Goal: Task Accomplishment & Management: Complete application form

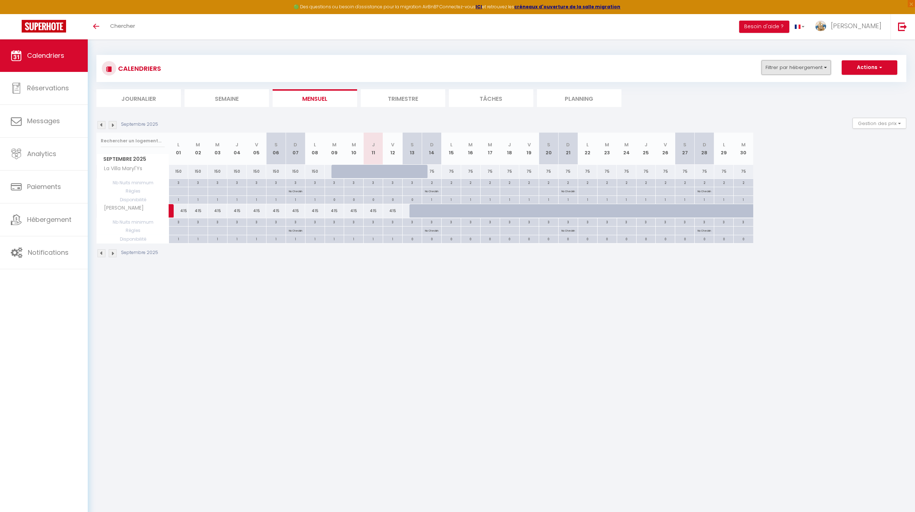
click at [618, 69] on button "Filtrer par hébergement" at bounding box center [796, 67] width 69 height 14
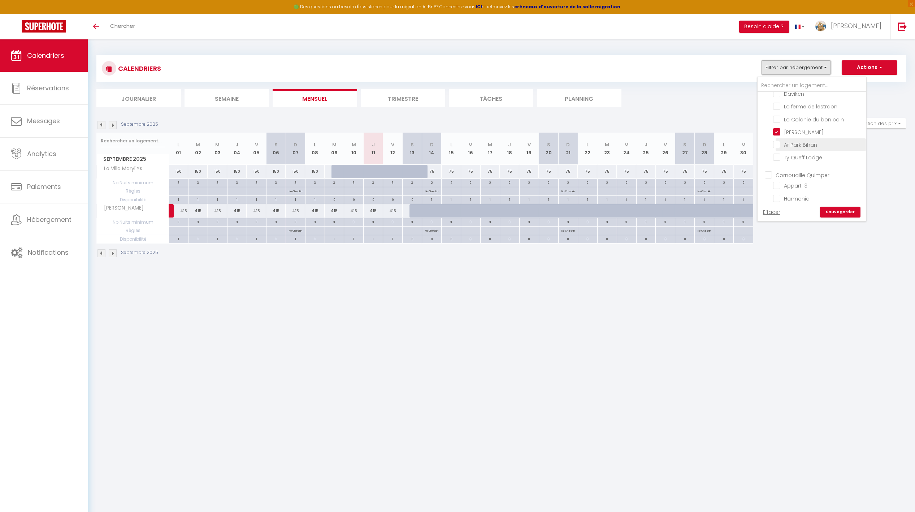
scroll to position [332, 0]
click at [618, 137] on input "[PERSON_NAME]" at bounding box center [818, 133] width 90 height 7
checkbox input "false"
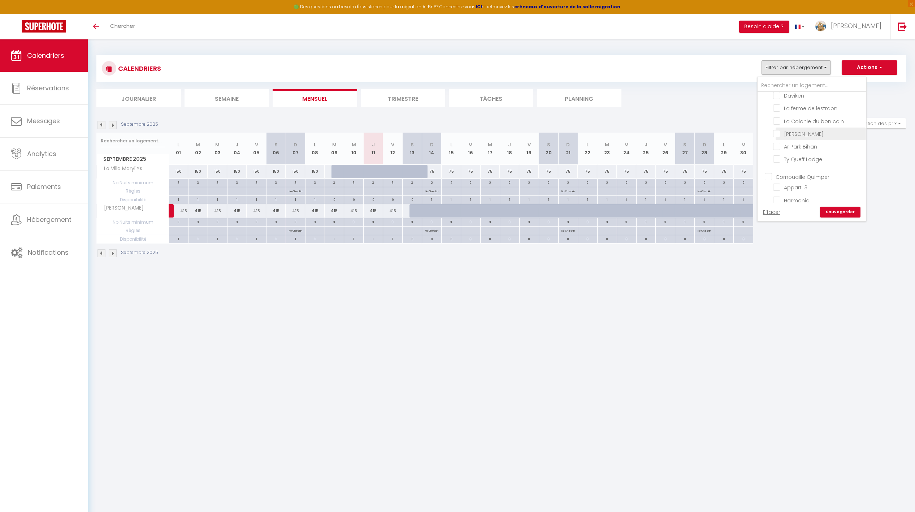
checkbox input "false"
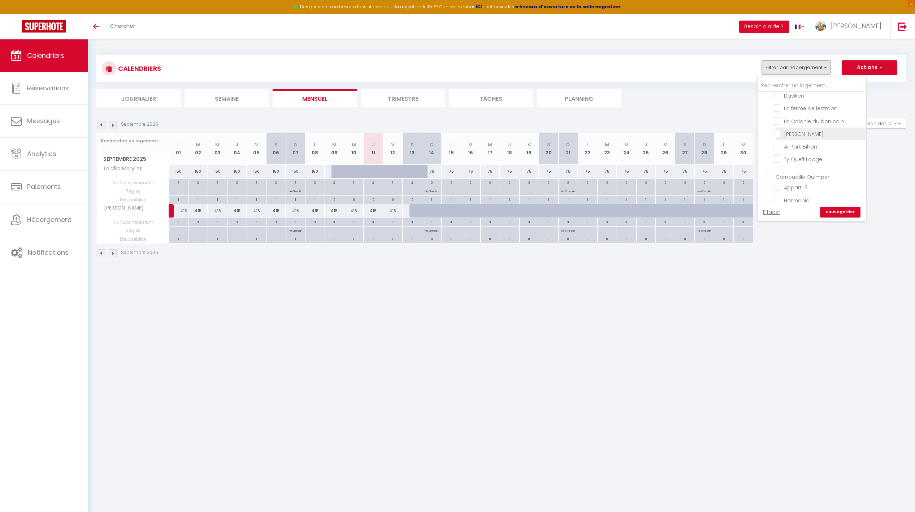
checkbox input "false"
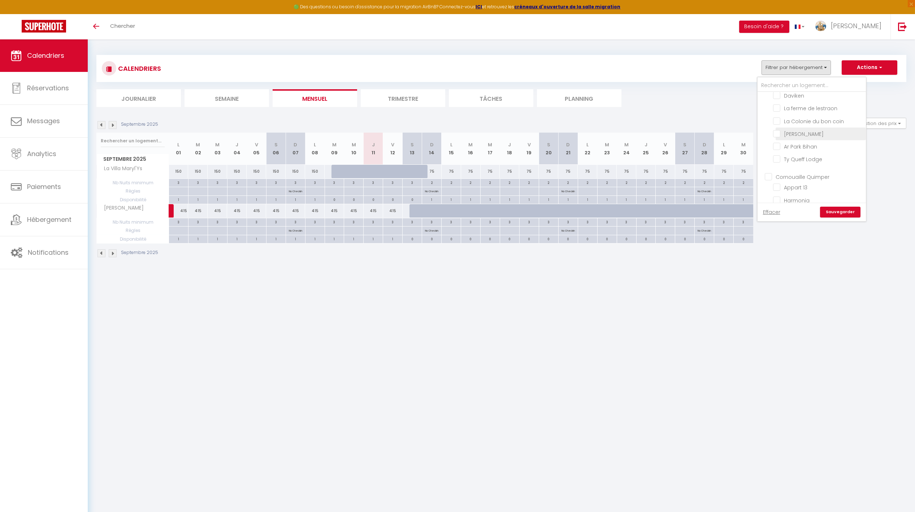
checkbox input "false"
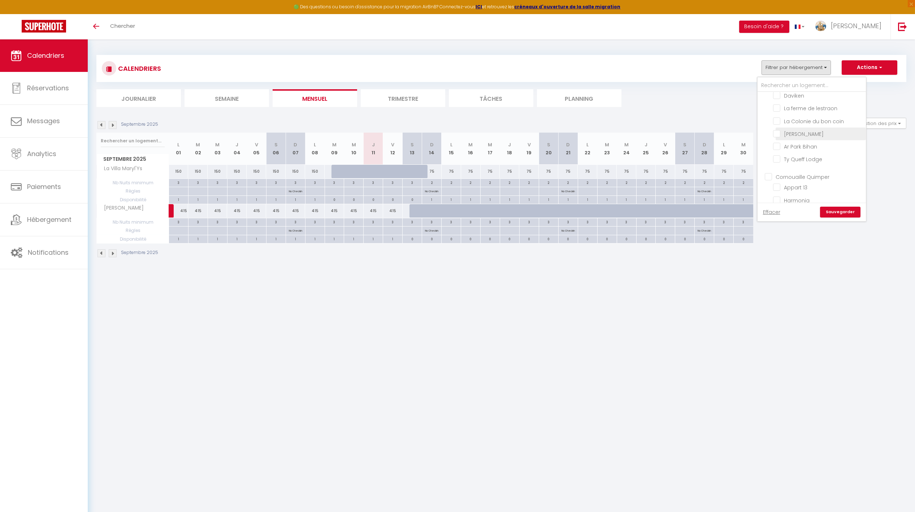
checkbox input "false"
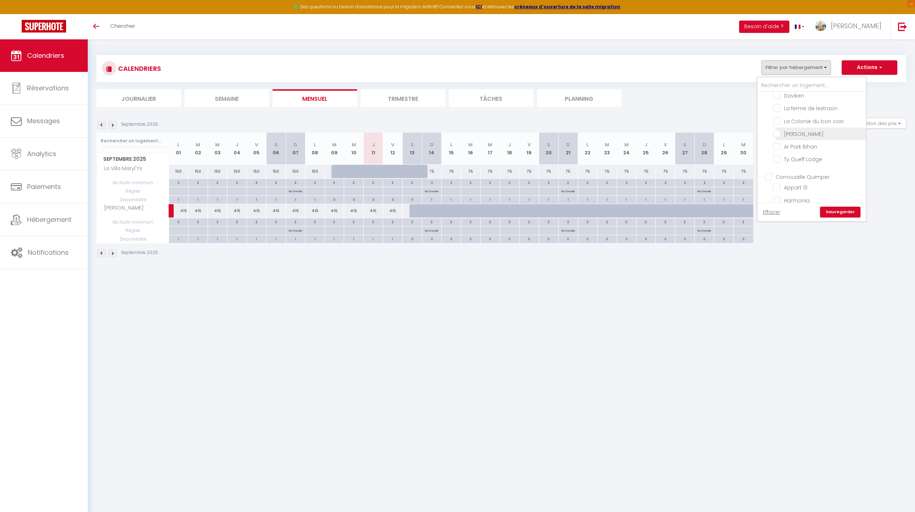
checkbox input "false"
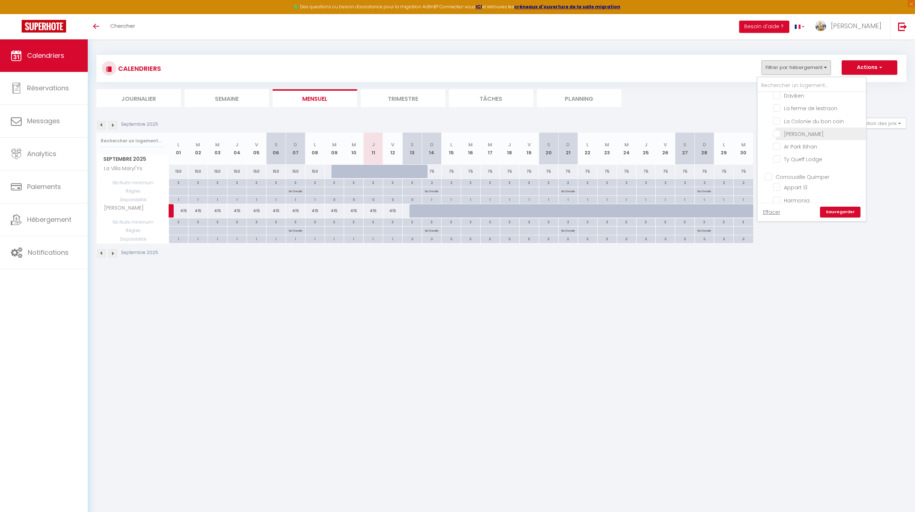
checkbox input "false"
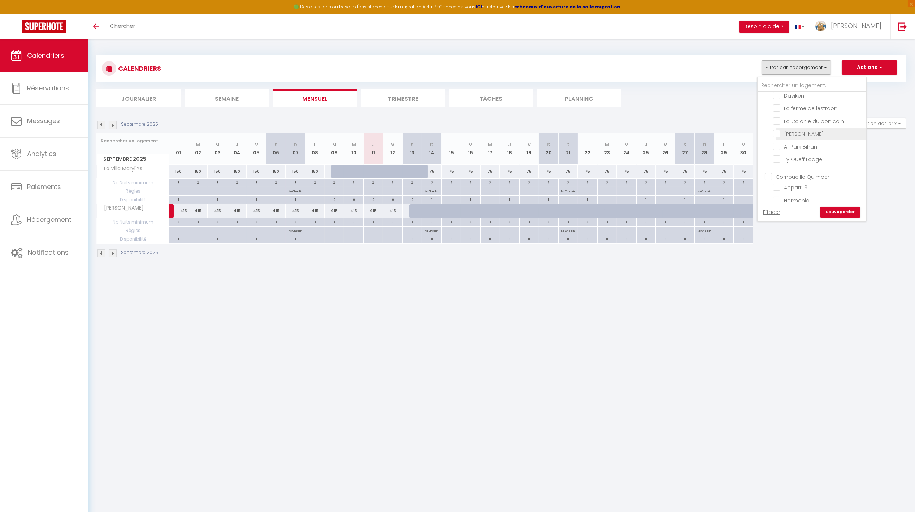
checkbox input "false"
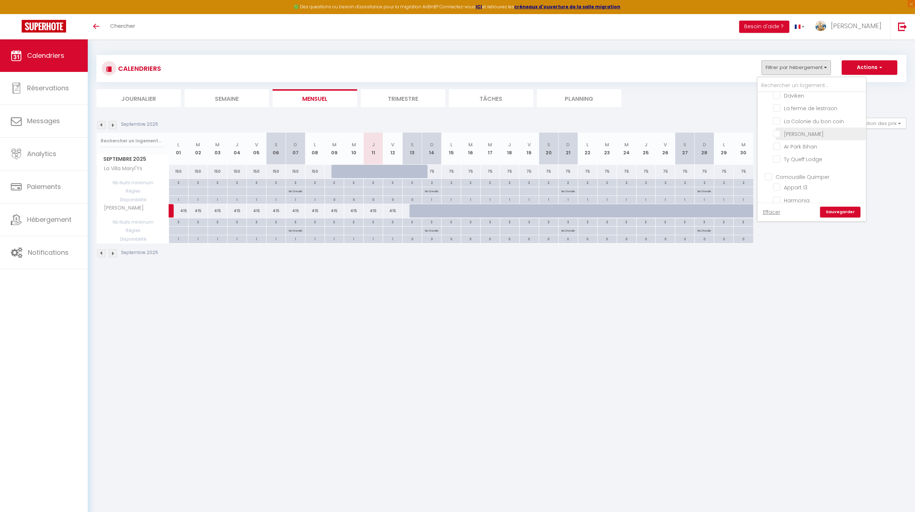
checkbox input "false"
checkbox input "true"
click at [618, 124] on input "La Colonie du bon coin" at bounding box center [818, 120] width 90 height 7
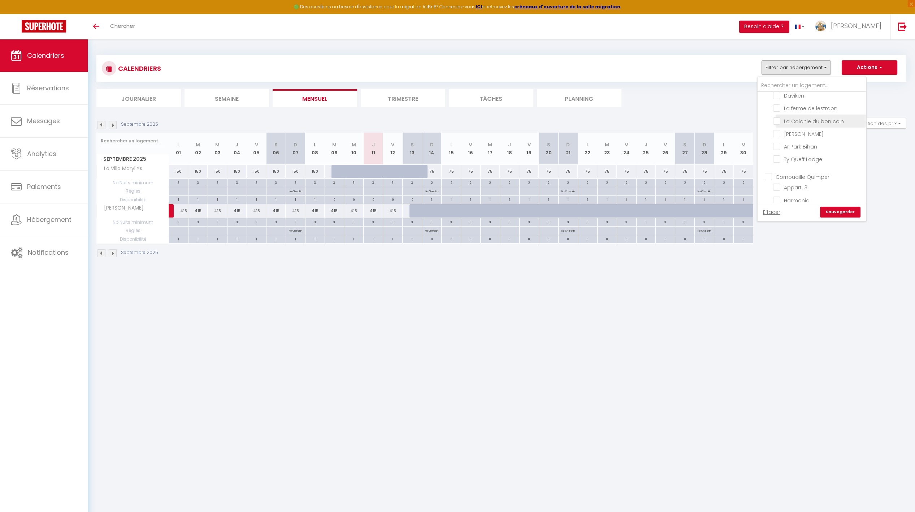
checkbox input "true"
checkbox input "false"
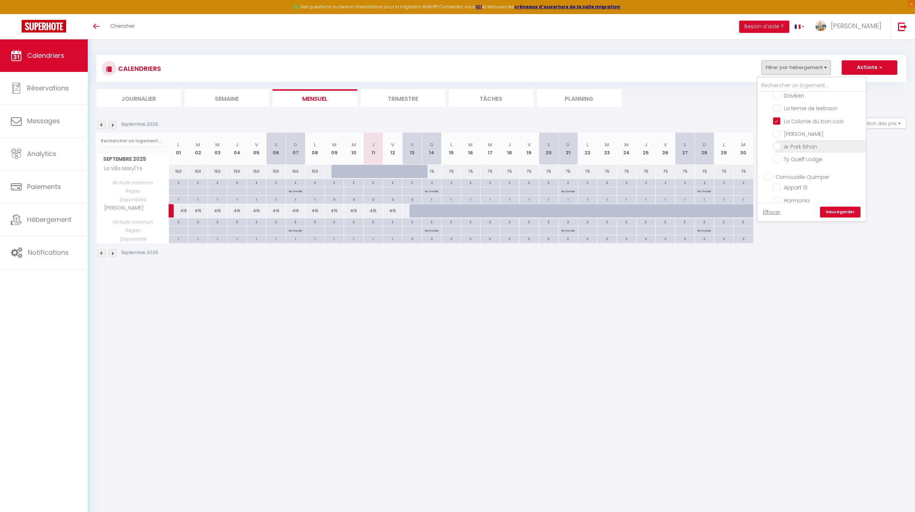
checkbox input "false"
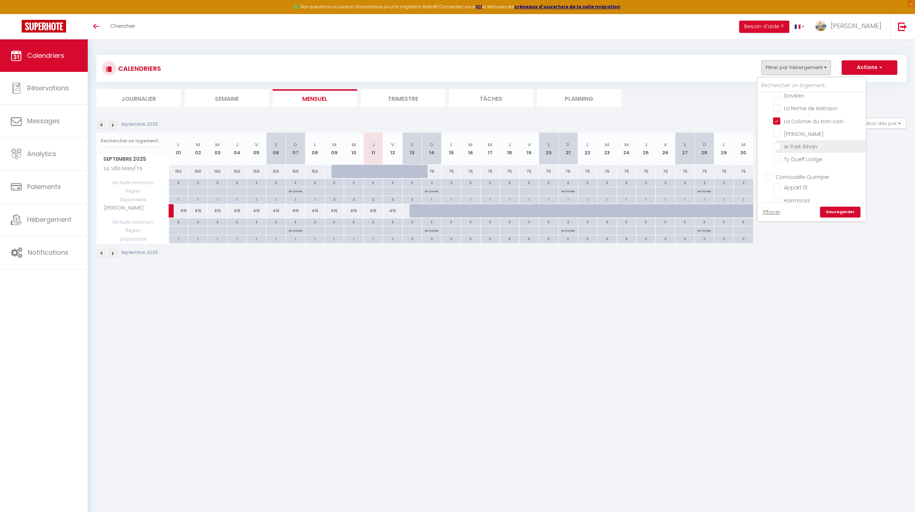
checkbox input "false"
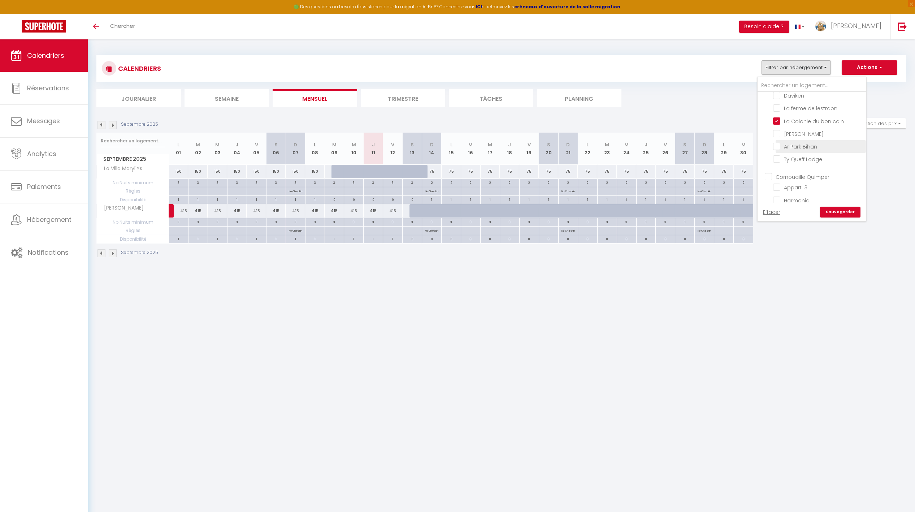
checkbox input "false"
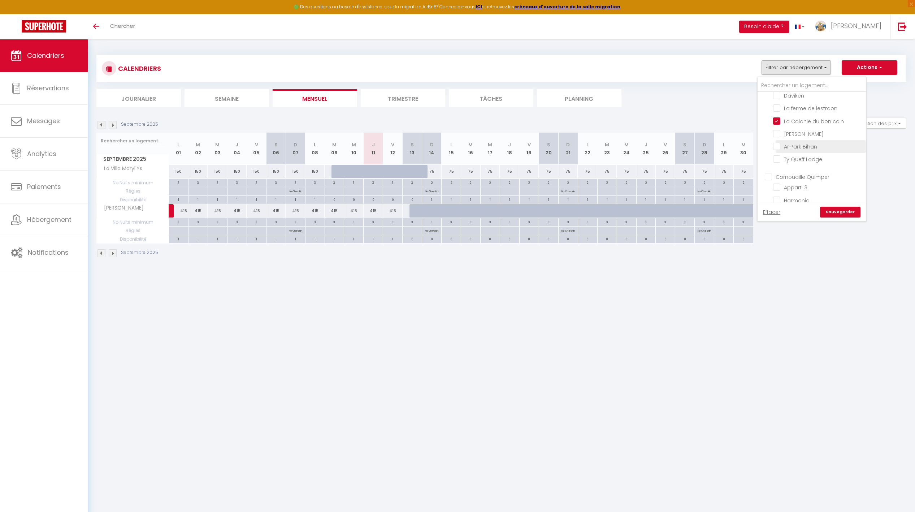
checkbox input "false"
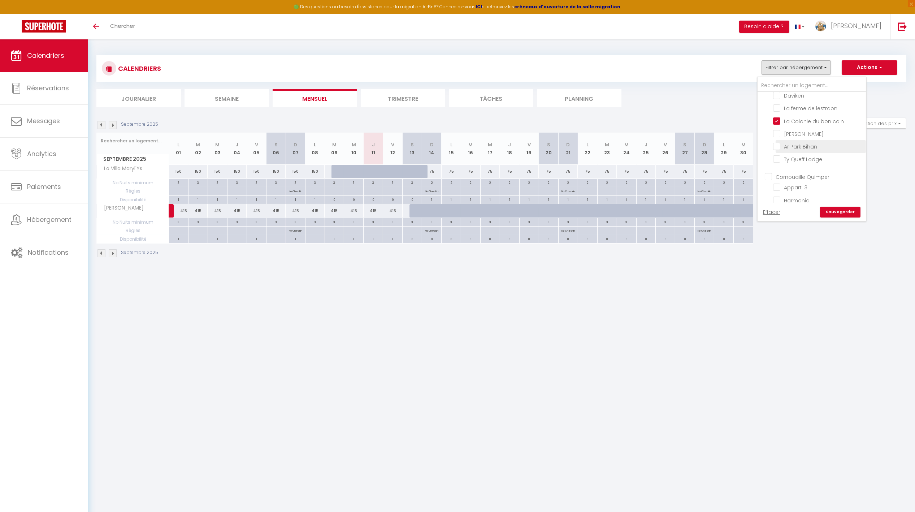
checkbox input "false"
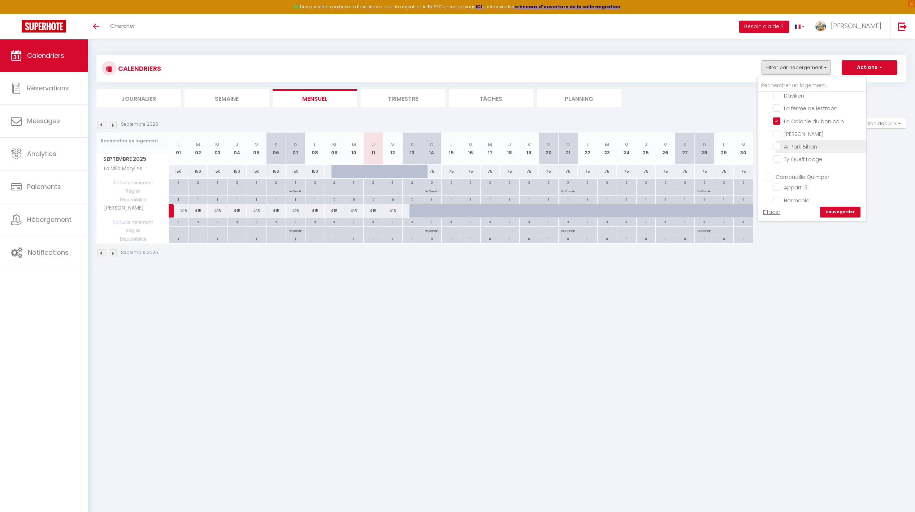
checkbox input "false"
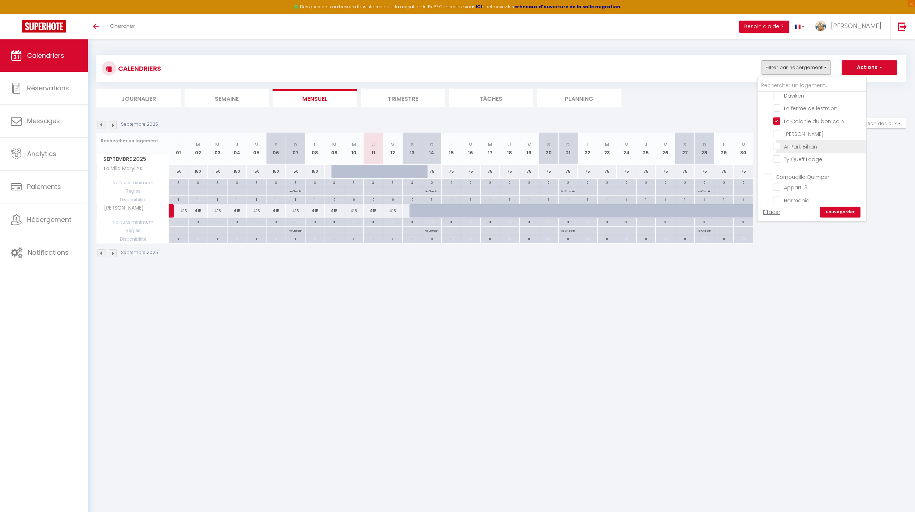
checkbox input "false"
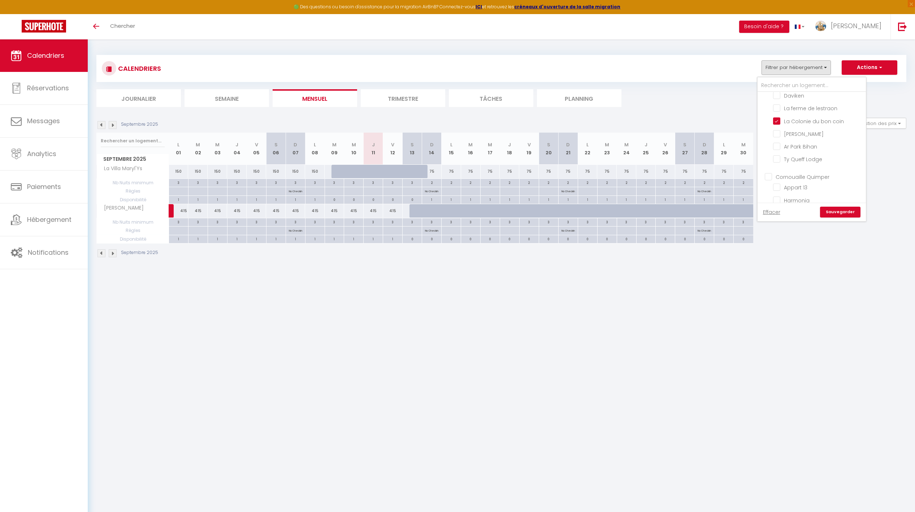
click at [618, 211] on link "Sauvegarder" at bounding box center [840, 212] width 40 height 11
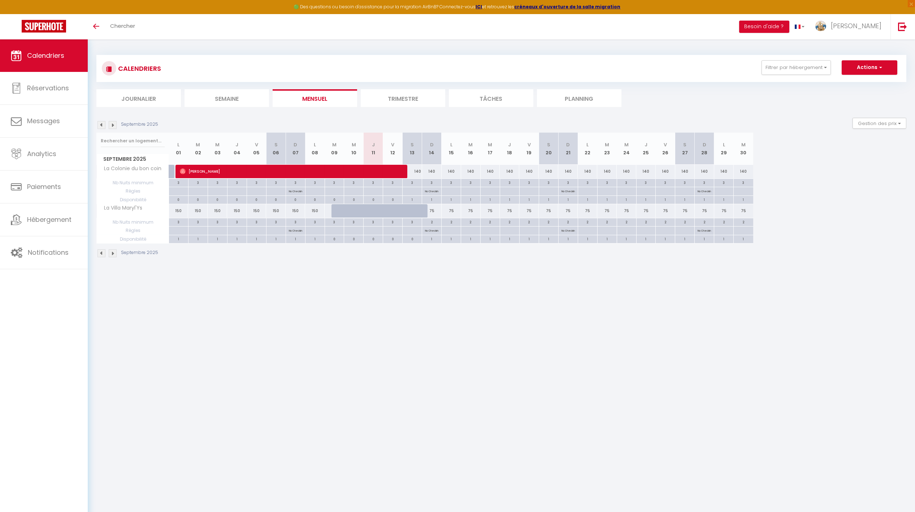
click at [114, 125] on img at bounding box center [113, 125] width 8 height 8
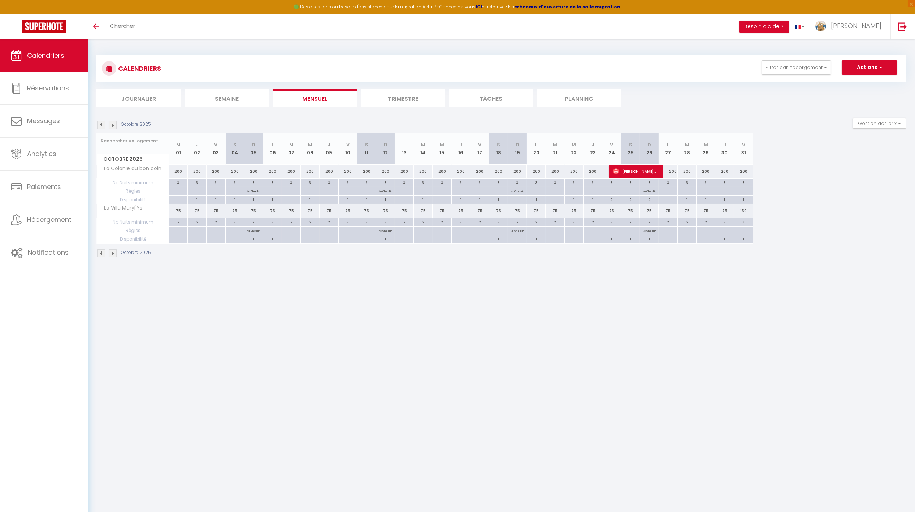
click at [114, 124] on img at bounding box center [113, 125] width 8 height 8
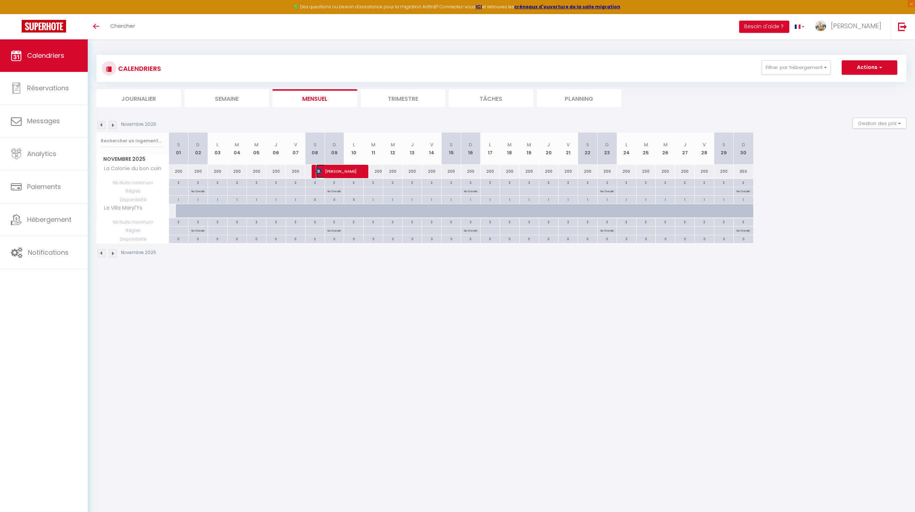
click at [337, 168] on span "[PERSON_NAME]" at bounding box center [339, 171] width 46 height 14
select select "OK"
select select "0"
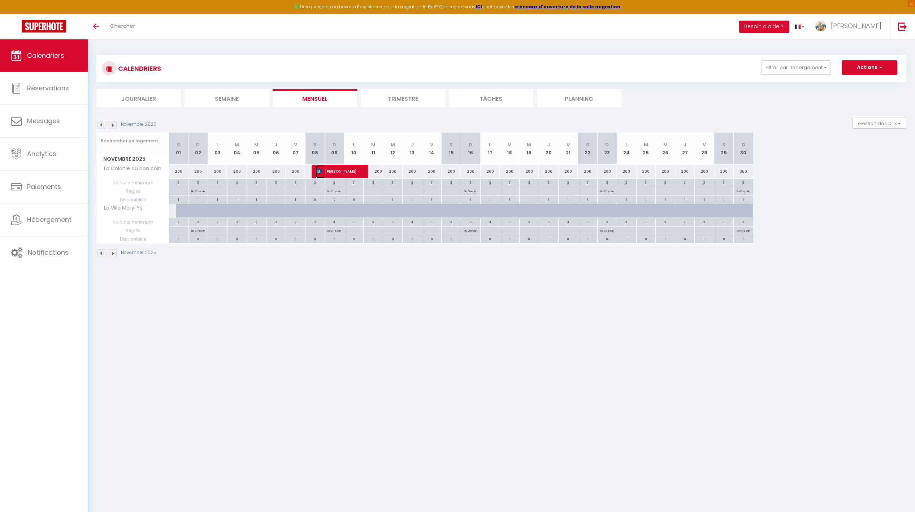
select select "1"
select select
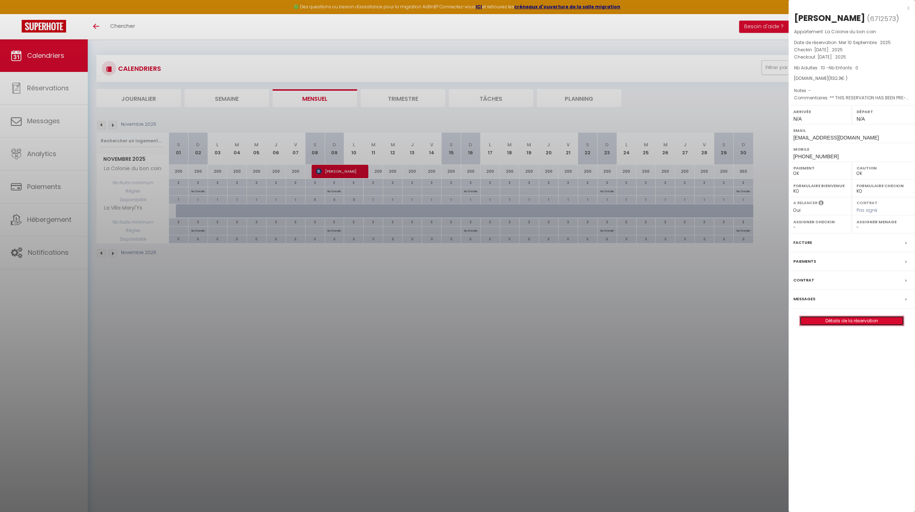
click at [618, 325] on link "Détails de la réservation" at bounding box center [852, 320] width 104 height 9
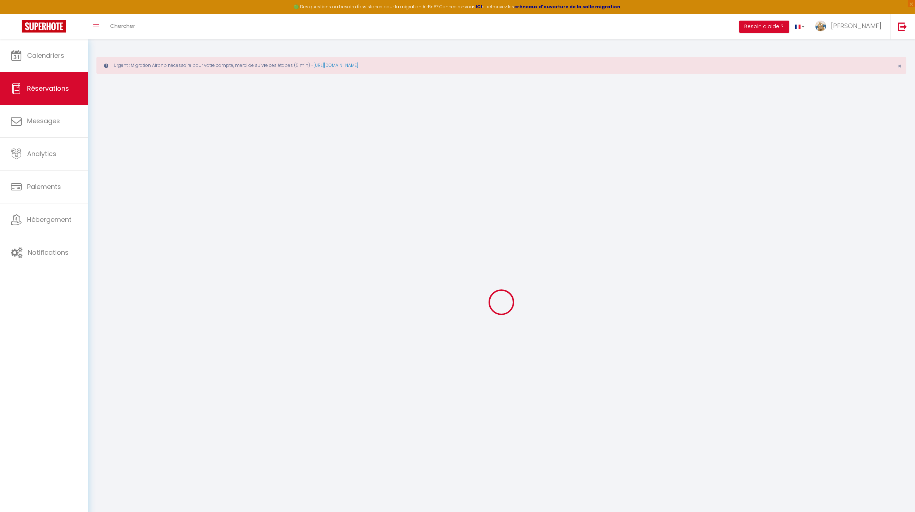
type input "[PERSON_NAME]"
type input "Le Guével"
type input "[EMAIL_ADDRESS][DOMAIN_NAME]"
type input "[PHONE_NUMBER]"
select select "FR"
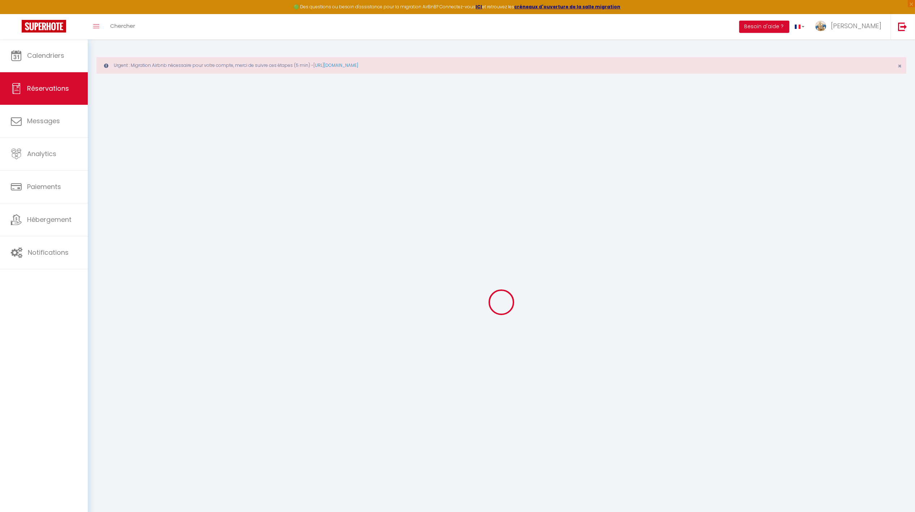
type input "370"
type input "164.4"
type input "15.85"
select select "73023"
select select "1"
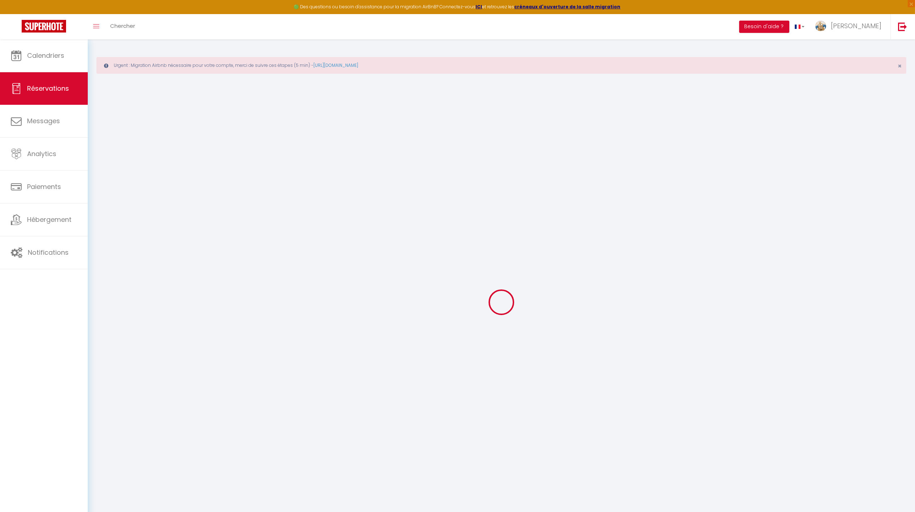
select select
type input "10"
select select "12"
select select "15"
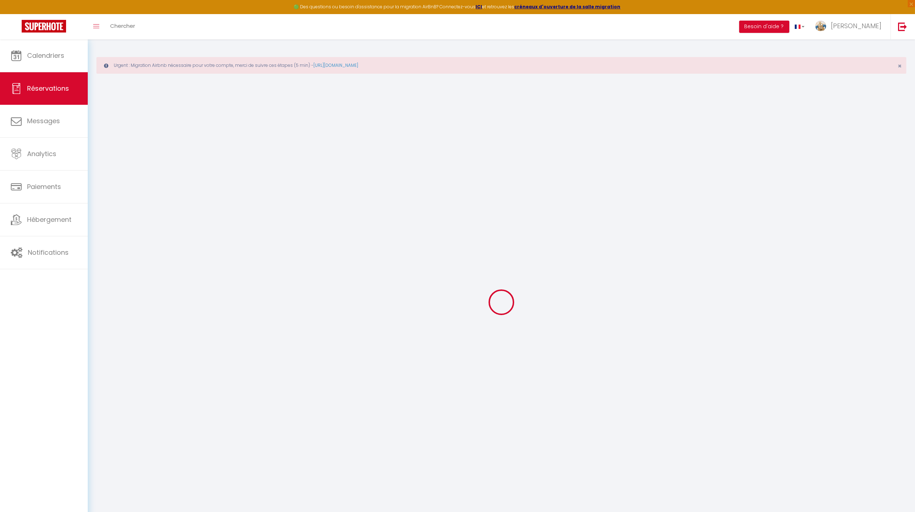
type input "726"
checkbox input "false"
type input "0"
select select "2"
type input "0"
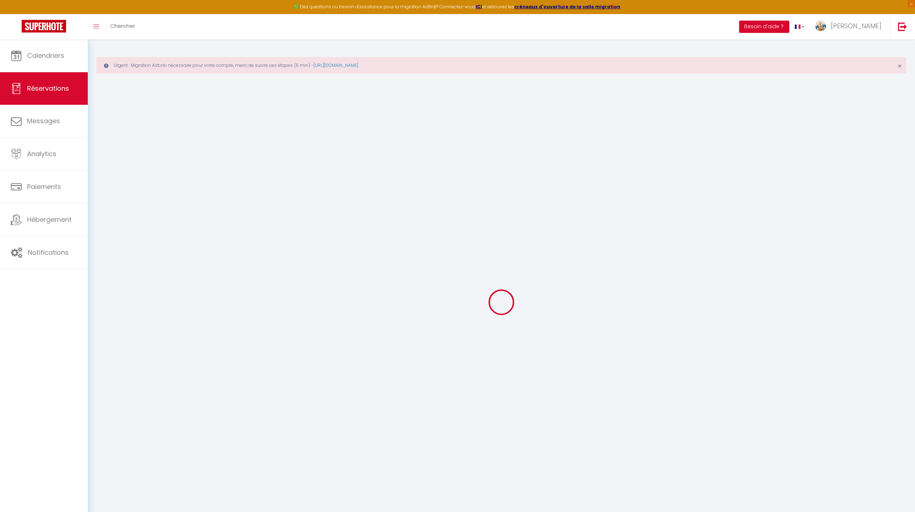
type input "0"
select select
checkbox input "false"
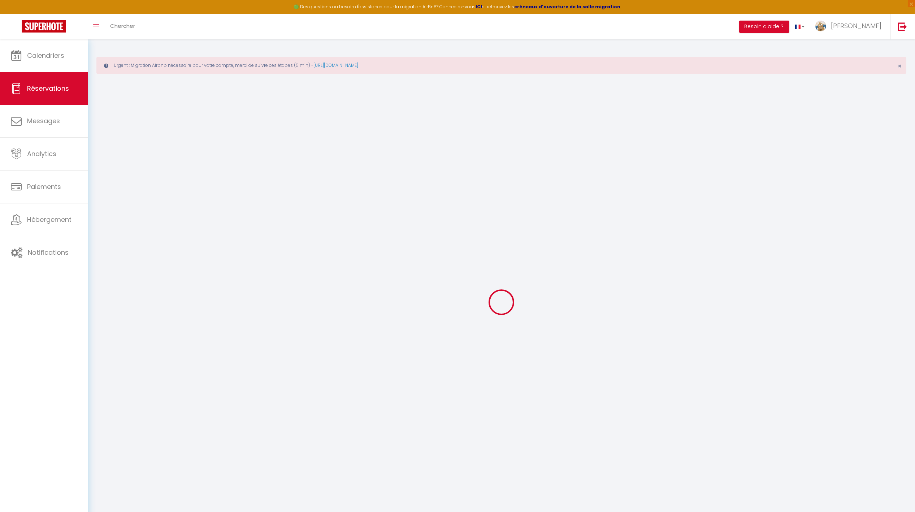
select select
checkbox input "false"
select select
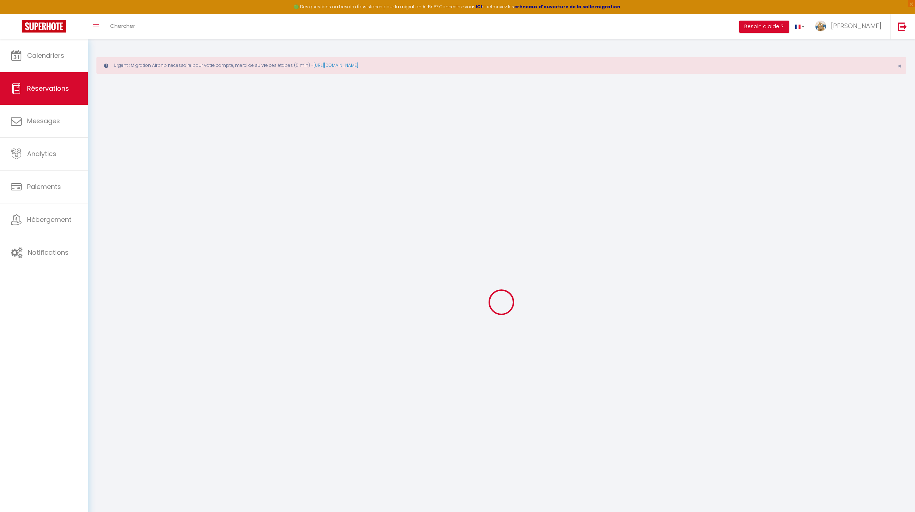
checkbox input "false"
type textarea "** THIS RESERVATION HAS BEEN PRE-PAID ** Reservation has a cancellation grace p…"
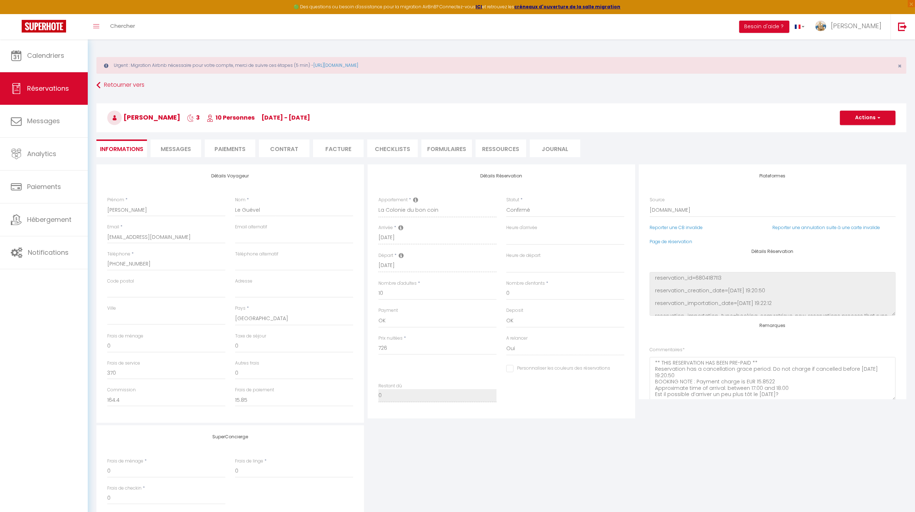
type input "36.3"
select select
checkbox input "false"
select select
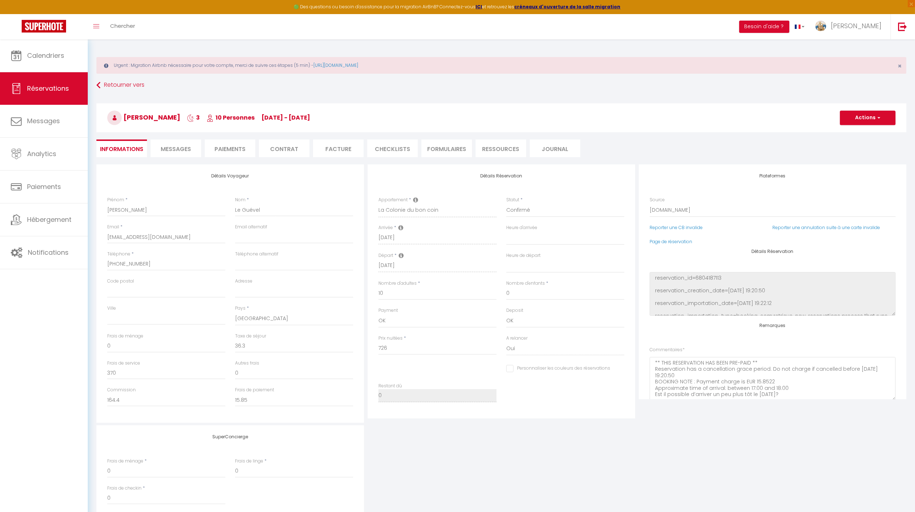
select select
click at [191, 150] on span "Messages" at bounding box center [176, 149] width 30 height 8
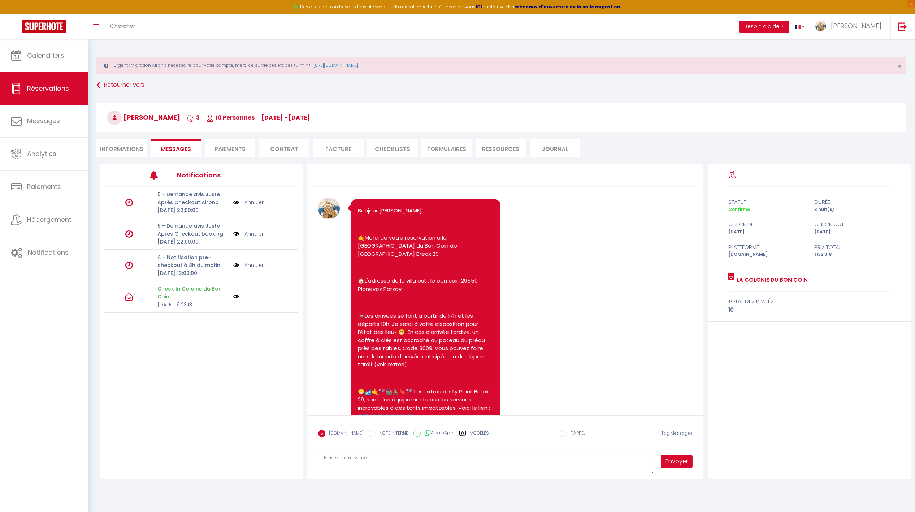
click at [359, 463] on textarea at bounding box center [486, 461] width 337 height 25
type textarea "Bonjour [PERSON_NAME] Pour arriver plus tôt c'est une option qu'il faut que tu …"
click at [618, 447] on form "[DOMAIN_NAME] NOTE INTERNE WhatsApp Modèles 11 « ‹ » › [DATE] [PHONE_NUMBER] Di…" at bounding box center [505, 447] width 396 height 64
click at [618, 458] on button "Envoyer" at bounding box center [677, 461] width 32 height 14
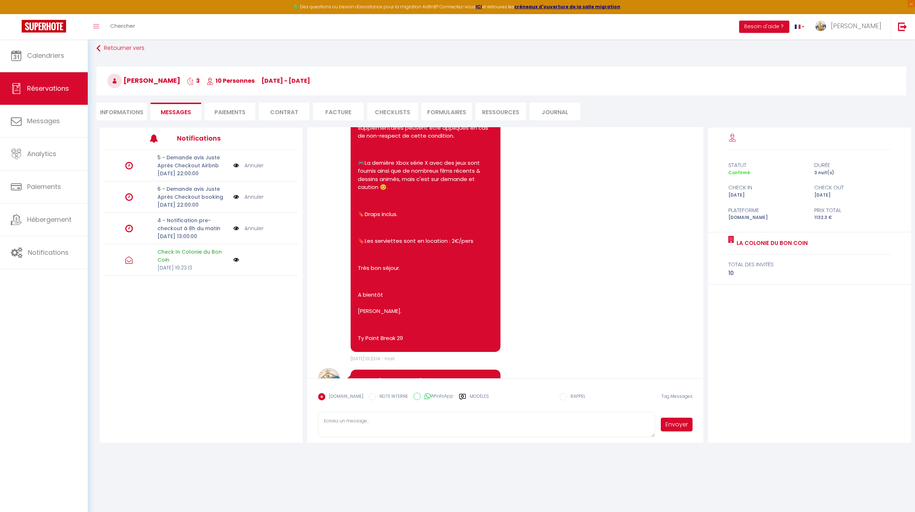
scroll to position [39, 0]
